Goal: Information Seeking & Learning: Understand process/instructions

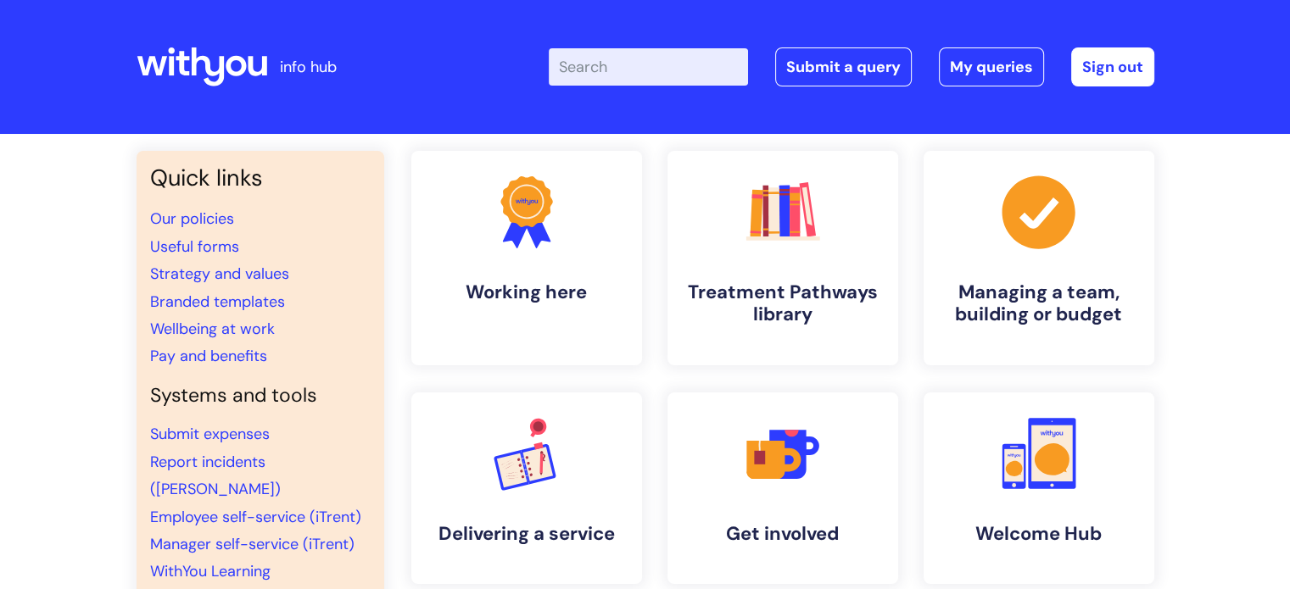
click at [609, 64] on input "Enter your search term here..." at bounding box center [648, 66] width 199 height 37
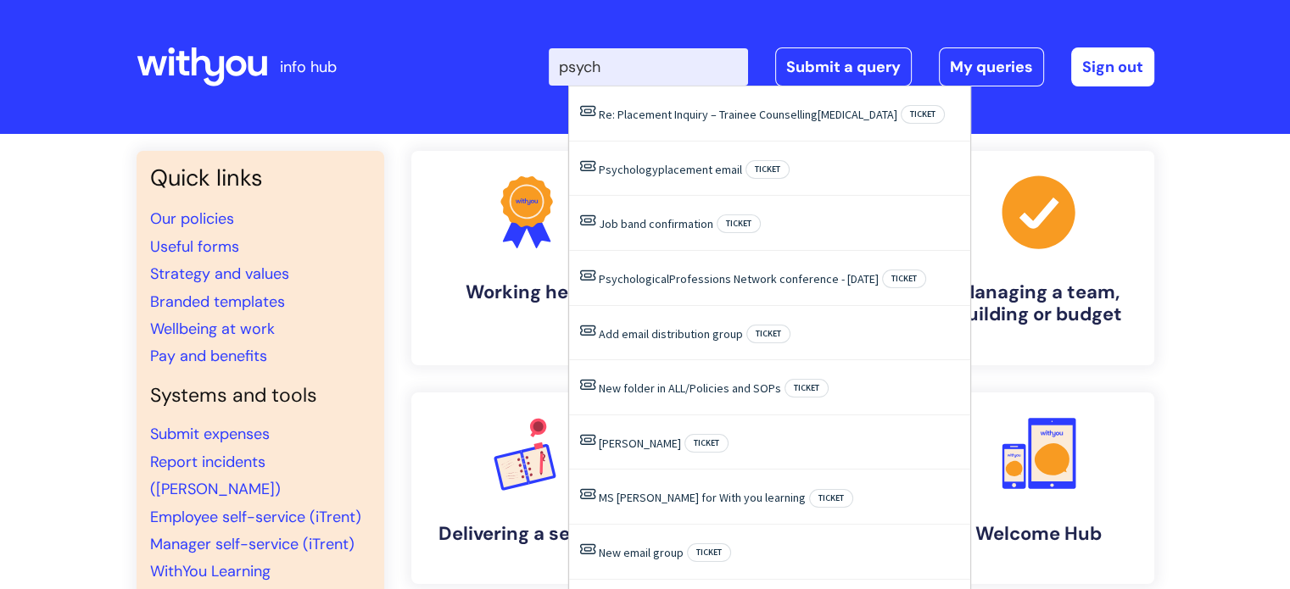
drag, startPoint x: 648, startPoint y: 70, endPoint x: 560, endPoint y: 67, distance: 88.3
click at [550, 65] on div "Enter your search term here... psych Search Submit a query My queries Welcome […" at bounding box center [771, 67] width 765 height 100
type input "referral"
click button "Search" at bounding box center [0, 0] width 0 height 0
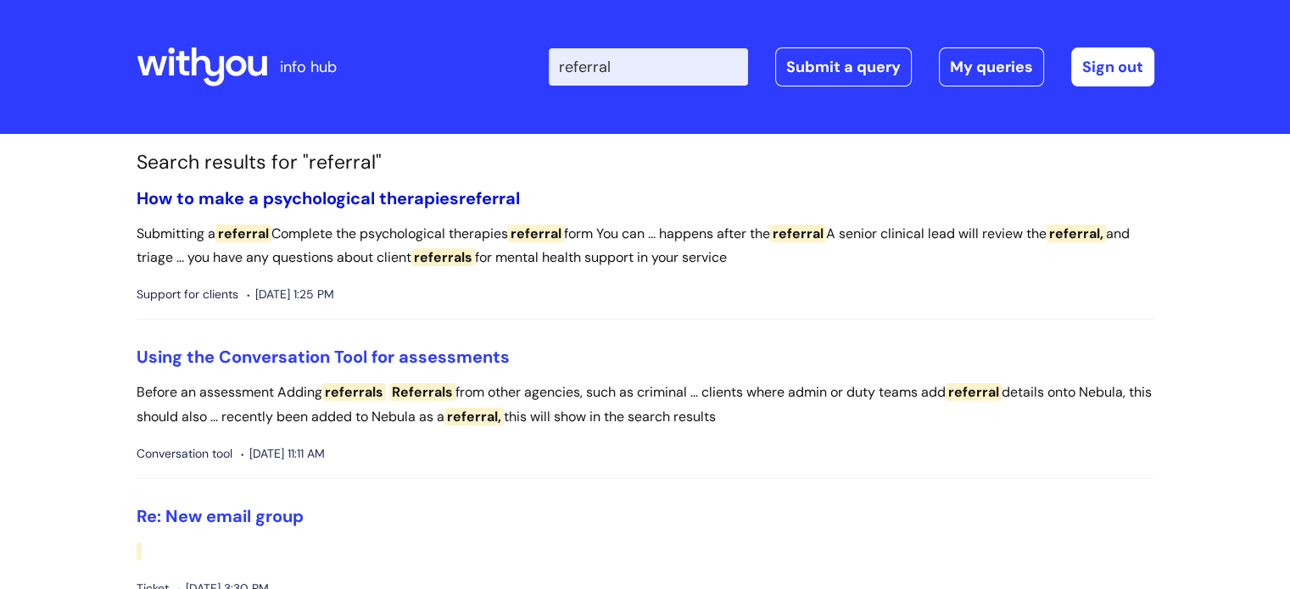
click at [363, 198] on link "How to make a psychological therapies referral" at bounding box center [328, 198] width 383 height 22
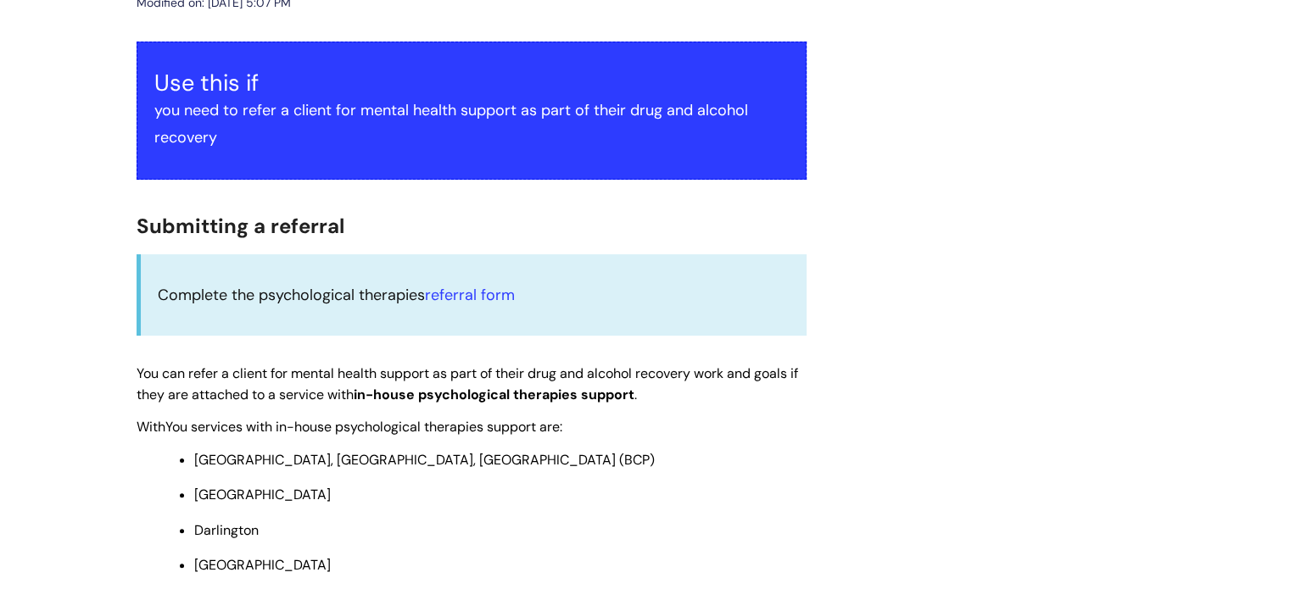
scroll to position [339, 0]
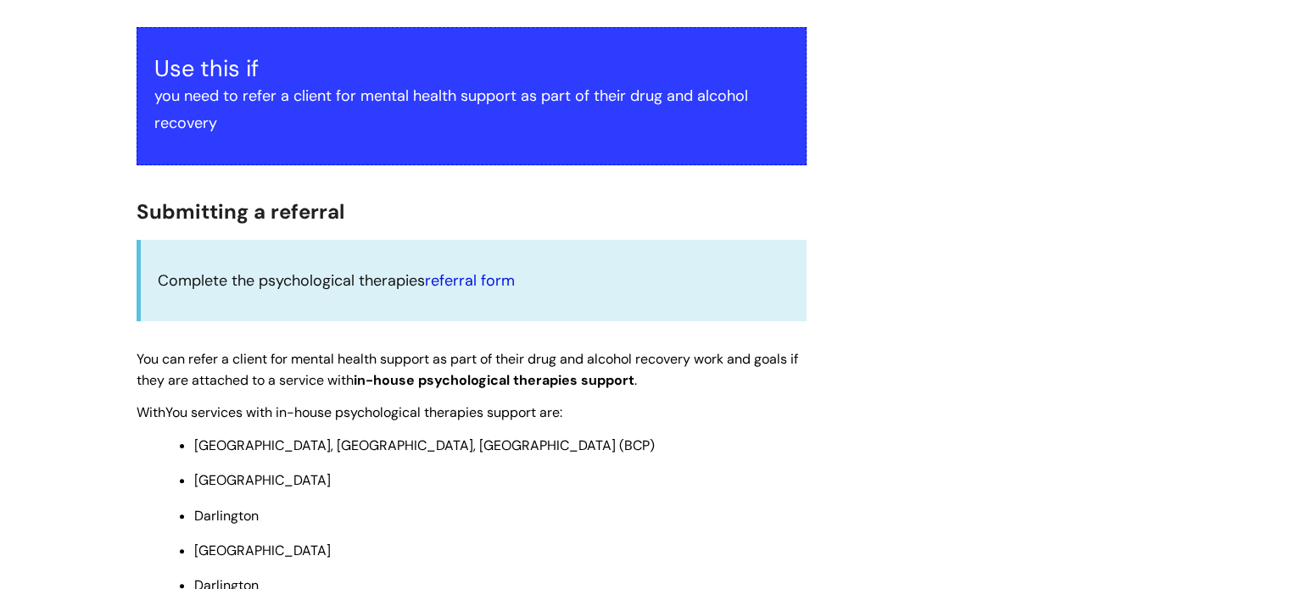
click at [491, 277] on link "referral form" at bounding box center [470, 281] width 90 height 20
